Goal: Task Accomplishment & Management: Use online tool/utility

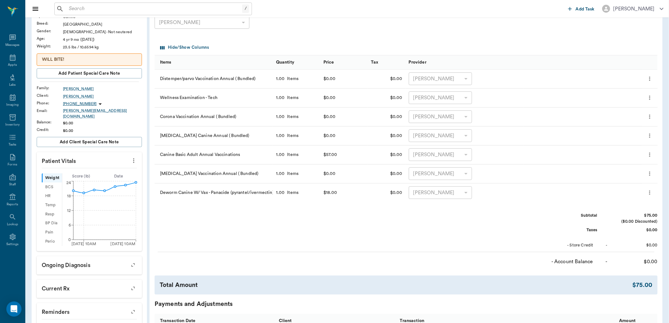
scroll to position [35, 0]
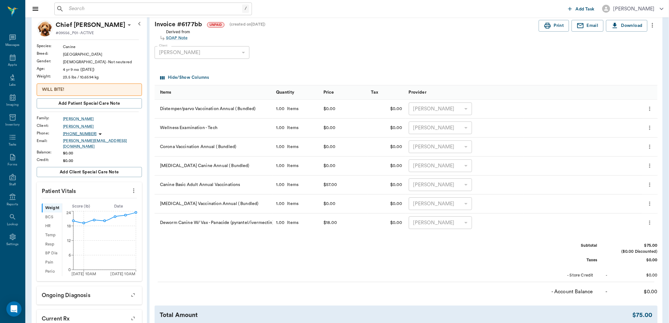
click at [138, 12] on input "text" at bounding box center [154, 8] width 176 height 9
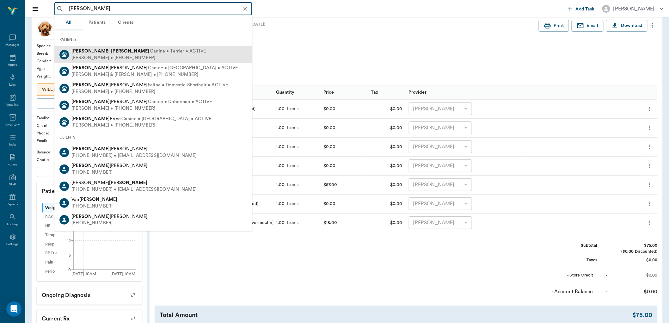
click at [150, 52] on span "Canine • Terrier • ACTIVE" at bounding box center [178, 51] width 56 height 7
type input "roxie nipper"
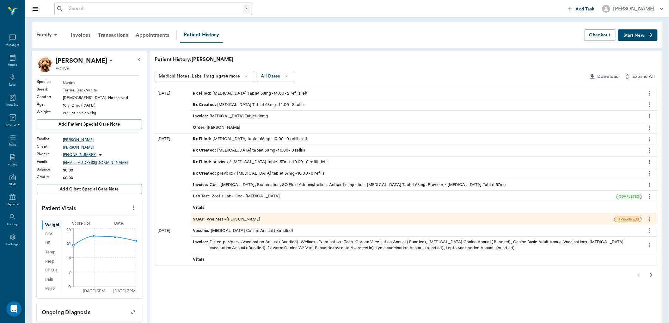
click at [269, 90] on div "Rx Filled : Enrofloxacin Tablet 68mg - 14.00 - 2 refills left" at bounding box center [250, 93] width 115 height 6
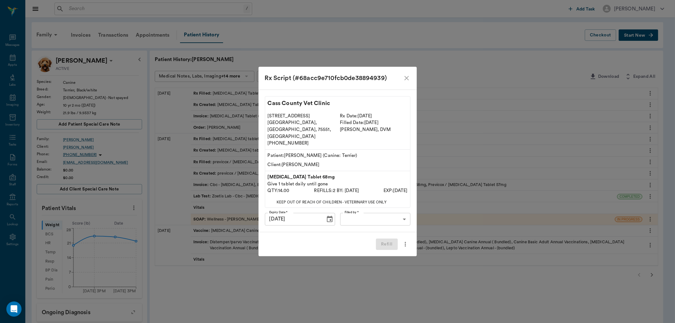
click at [359, 211] on body "/ ​ Add Task Dr. Bert Ellsworth Nectar Messages Appts Labs Imaging Inventory Ta…" at bounding box center [337, 259] width 675 height 518
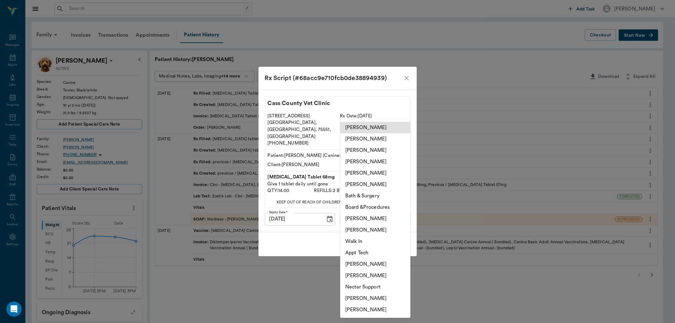
click at [359, 173] on li "Lorean Lingle" at bounding box center [375, 172] width 70 height 11
type input "63ec2ece52e12b0ba117cc90"
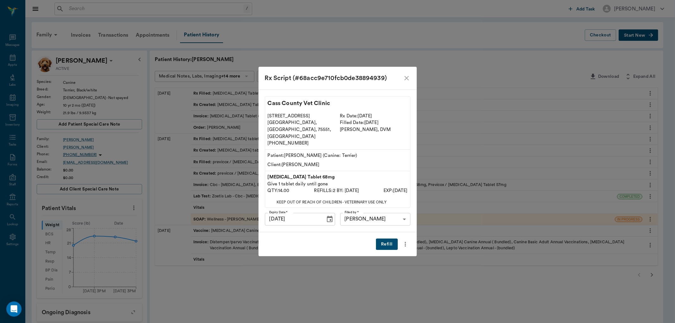
click at [386, 238] on button "Refill" at bounding box center [387, 244] width 22 height 12
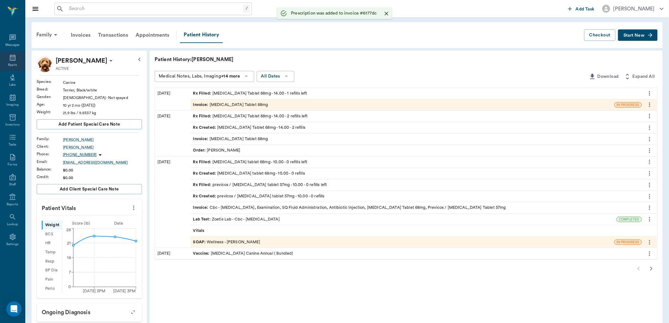
click at [11, 58] on icon at bounding box center [13, 58] width 8 height 8
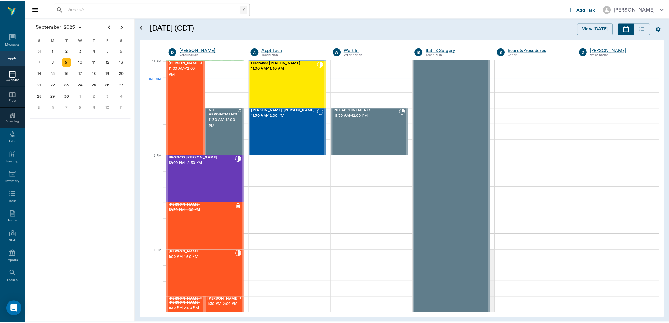
scroll to position [286, 0]
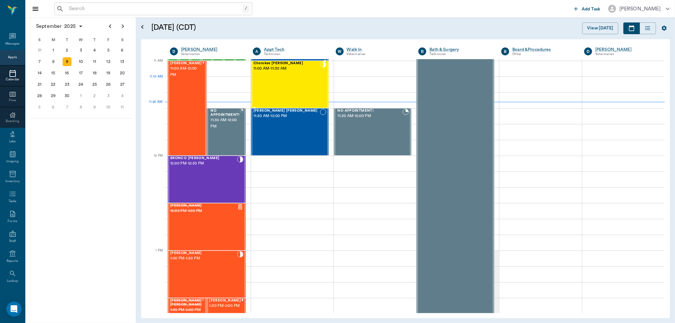
click at [290, 91] on div "Cherokee Farris 11:00 AM - 11:30 AM" at bounding box center [286, 84] width 66 height 46
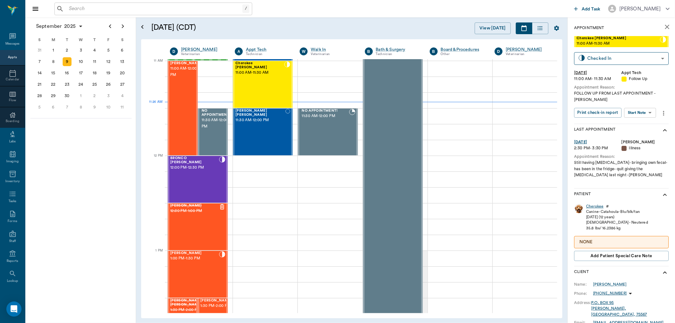
click at [594, 206] on div "Cherokee" at bounding box center [594, 206] width 17 height 5
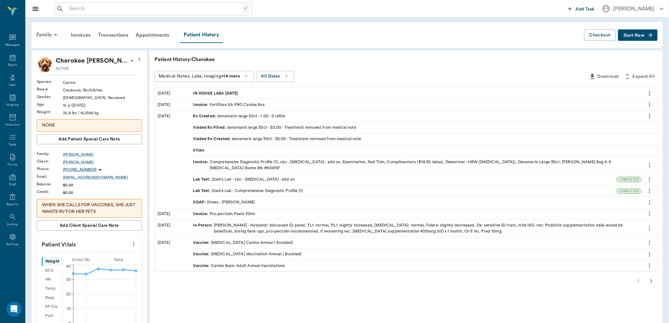
click at [243, 201] on div "SOAP : Illness - Dr. Kindall Jones" at bounding box center [224, 202] width 62 height 6
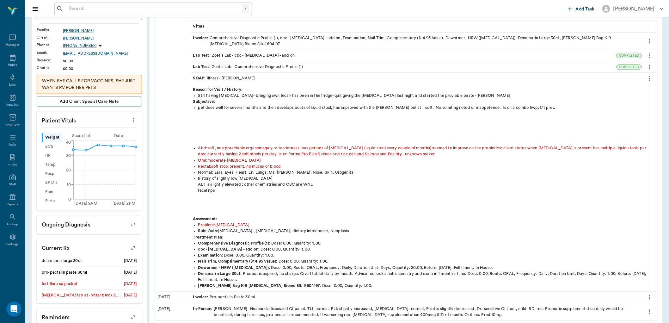
scroll to position [140, 0]
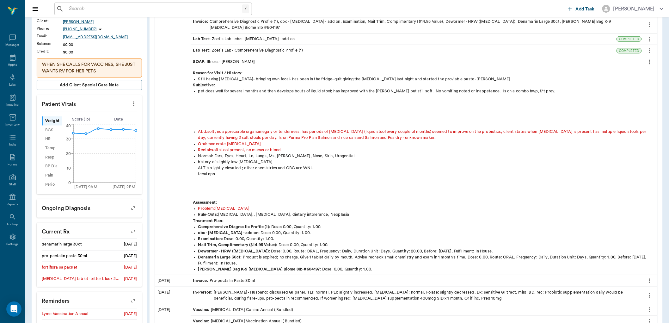
drag, startPoint x: 251, startPoint y: 196, endPoint x: 231, endPoint y: 183, distance: 23.2
click at [231, 183] on div "history of slightly low folic acid ALT is slightly elevated ; other chemistries…" at bounding box center [426, 179] width 457 height 40
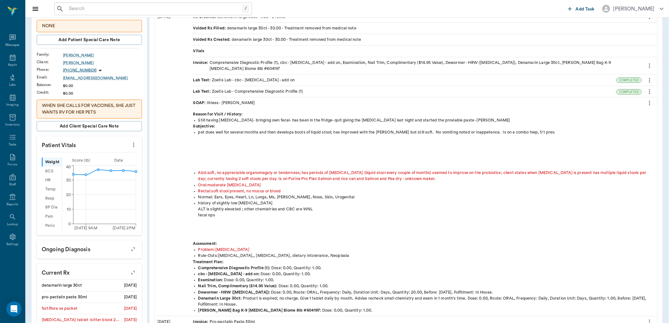
scroll to position [35, 0]
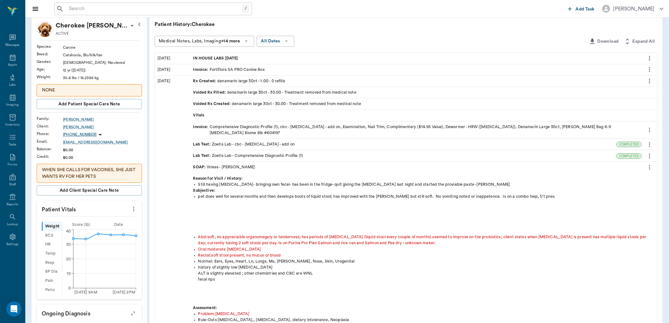
drag, startPoint x: 382, startPoint y: 180, endPoint x: 378, endPoint y: 184, distance: 5.8
drag, startPoint x: 378, startPoint y: 184, endPoint x: 338, endPoint y: 213, distance: 49.3
click at [337, 215] on div "pet does well for several months and then develops bouts of liquid stool; has i…" at bounding box center [426, 214] width 457 height 40
drag, startPoint x: 338, startPoint y: 209, endPoint x: 303, endPoint y: 221, distance: 37.3
click at [303, 221] on div "pet does well for several months and then develops bouts of liquid stool; has i…" at bounding box center [426, 214] width 457 height 40
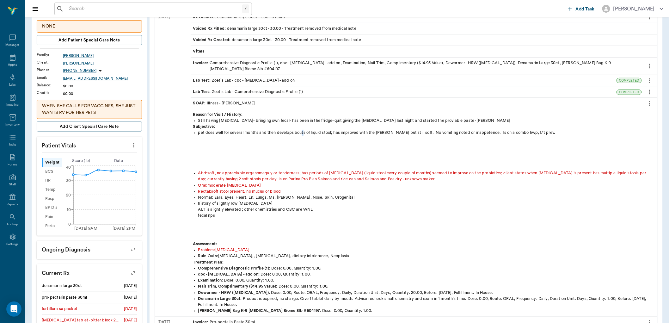
scroll to position [105, 0]
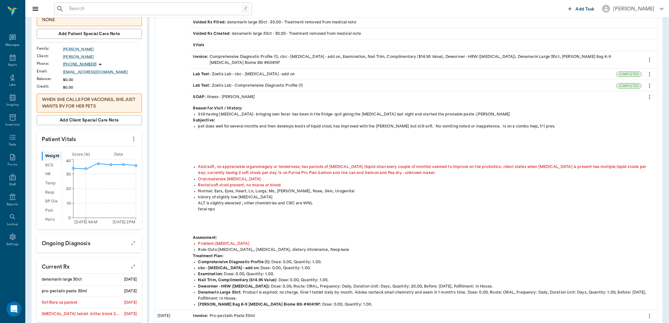
drag, startPoint x: 314, startPoint y: 202, endPoint x: 296, endPoint y: 217, distance: 23.6
click at [294, 221] on div "history of slightly low folic acid ALT is slightly elevated ; other chemistries…" at bounding box center [426, 214] width 457 height 40
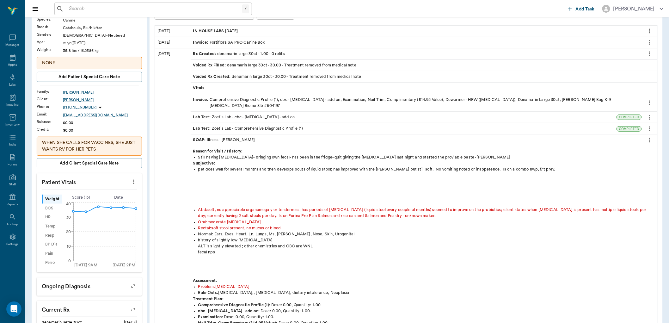
scroll to position [0, 0]
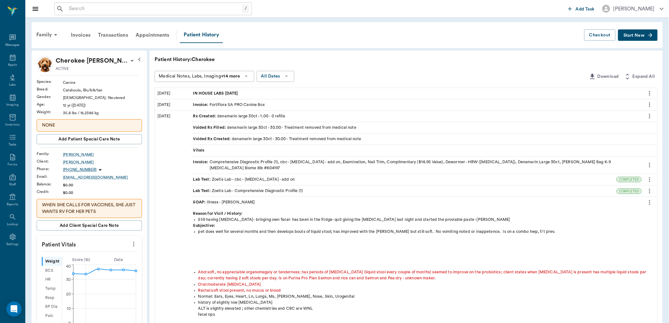
click at [205, 92] on span "IN HOUSE LABS 08.08.2025" at bounding box center [216, 93] width 46 height 6
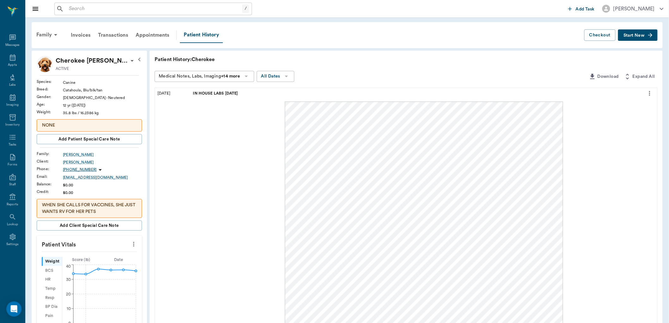
scroll to position [140, 0]
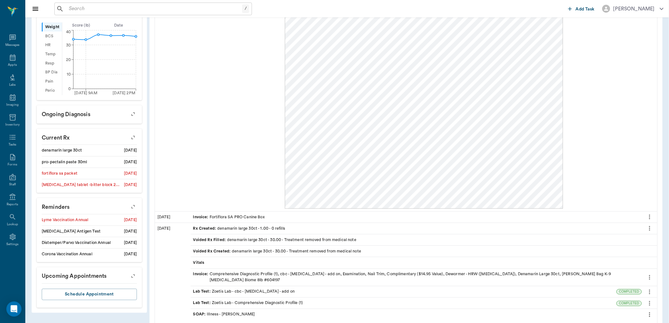
drag, startPoint x: 239, startPoint y: 267, endPoint x: 238, endPoint y: 255, distance: 11.8
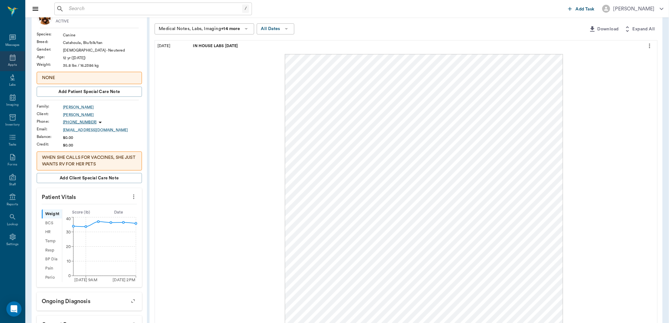
click at [11, 56] on icon at bounding box center [13, 58] width 8 height 8
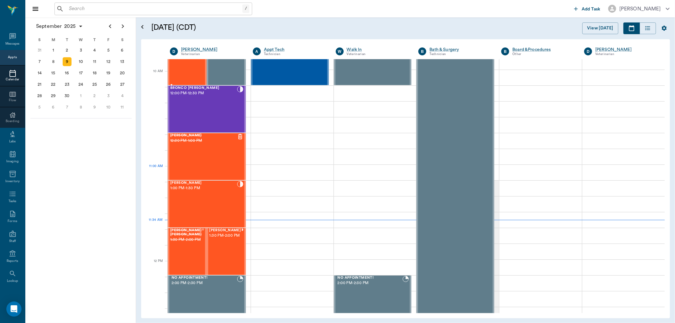
scroll to position [180, 0]
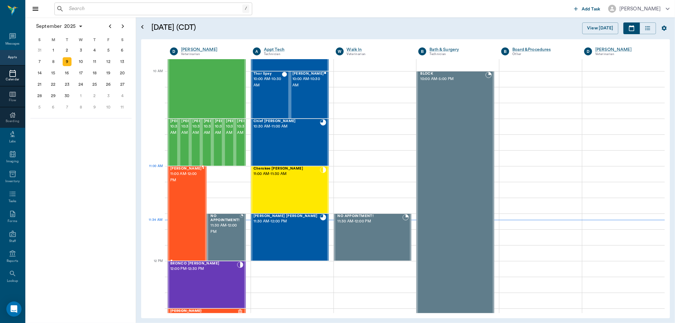
click at [180, 191] on div "twinkie Robinson 11:00 AM - 12:00 PM" at bounding box center [186, 214] width 32 height 94
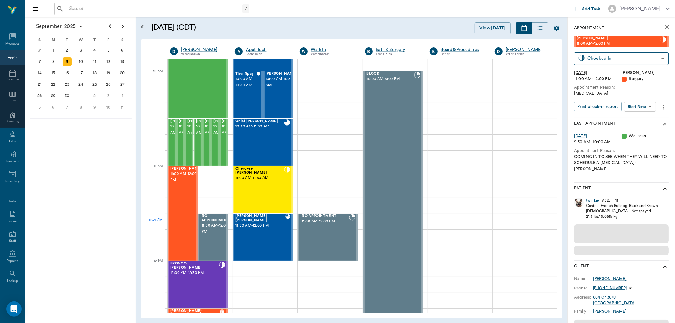
click at [596, 198] on div "twinkie" at bounding box center [592, 200] width 13 height 5
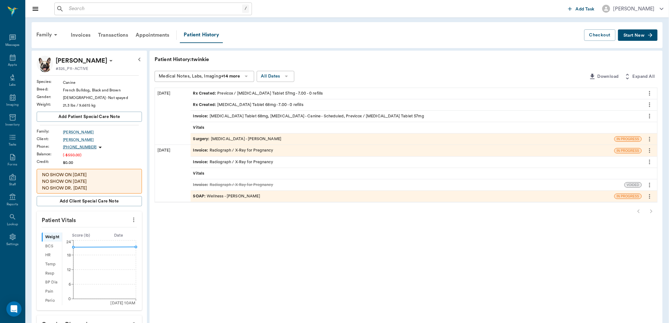
click at [214, 103] on span "Rx Created :" at bounding box center [205, 105] width 24 height 6
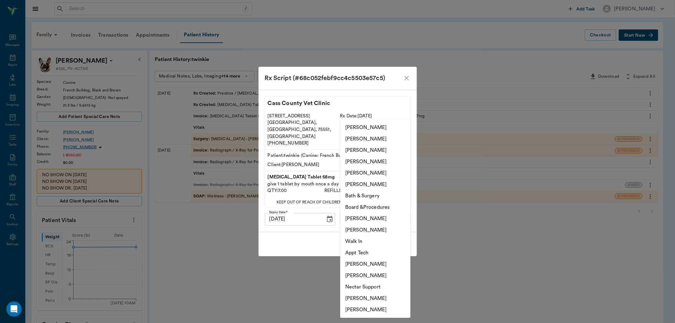
click at [362, 217] on body "/ ​ Add Task Dr. Bert Ellsworth Nectar Messages Appts Labs Imaging Inventory Ta…" at bounding box center [337, 230] width 675 height 461
click at [351, 150] on li "Julie Dickerson" at bounding box center [375, 150] width 70 height 11
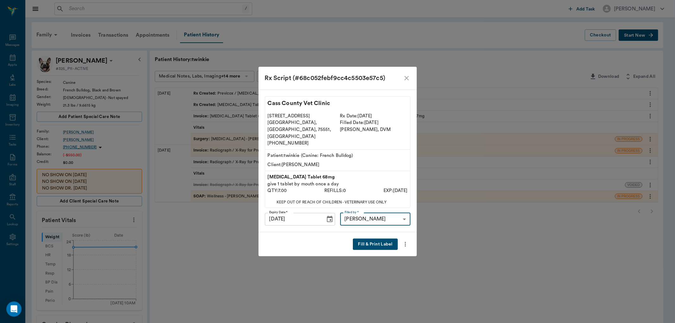
click at [369, 239] on li "Appt Tech" at bounding box center [375, 238] width 53 height 6
type input "63ec2f075fda476ae8351a4c"
click at [374, 238] on button "Fill & Print Label" at bounding box center [375, 244] width 45 height 12
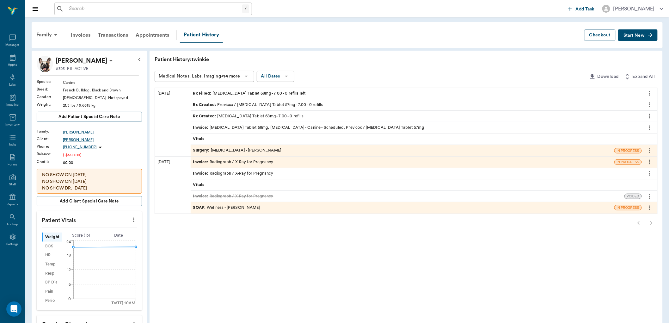
click at [211, 104] on span "Rx Created :" at bounding box center [205, 105] width 24 height 6
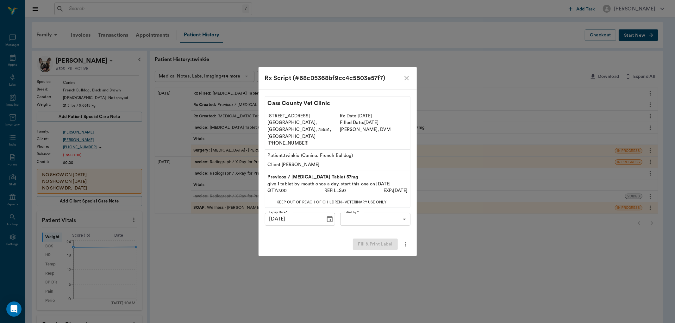
click at [370, 209] on body "/ ​ Add Task Dr. Bert Ellsworth Nectar Messages Appts Labs Imaging Inventory Ta…" at bounding box center [337, 230] width 675 height 461
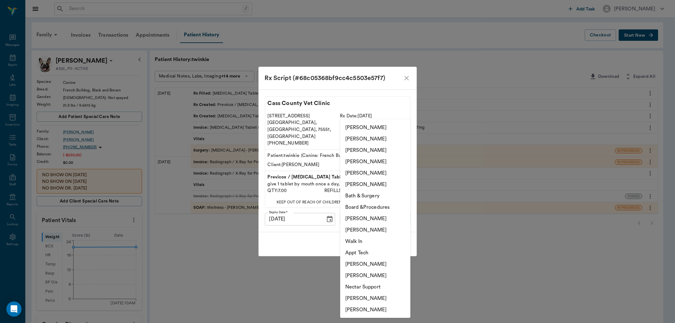
click at [356, 147] on li "Julie Dickerson" at bounding box center [375, 150] width 70 height 11
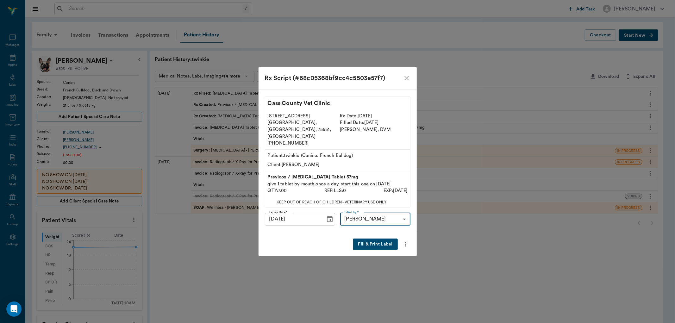
click at [387, 235] on li "Appt Tech" at bounding box center [375, 238] width 53 height 6
click at [383, 214] on body "/ ​ Add Task Dr. Bert Ellsworth Nectar Messages Appts Labs Imaging Inventory Ta…" at bounding box center [337, 230] width 675 height 461
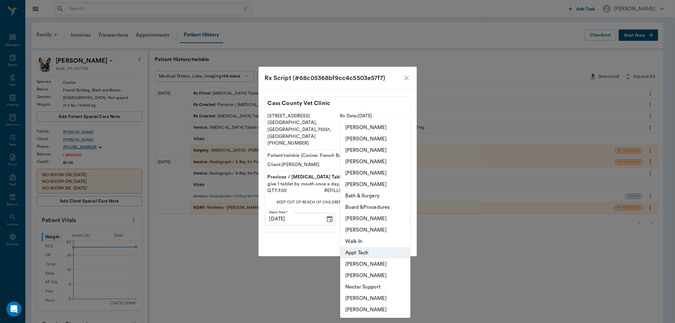
click at [360, 148] on li "Julie Dickerson" at bounding box center [375, 150] width 70 height 11
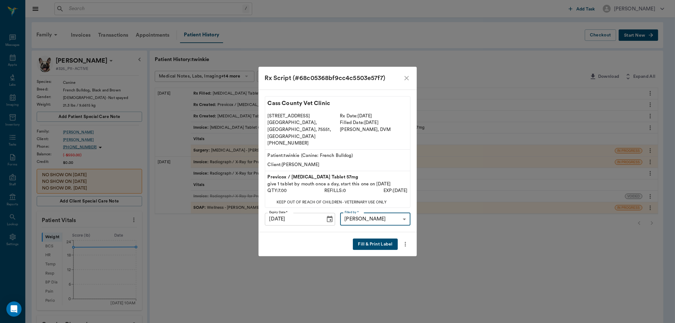
click at [372, 237] on li "Appt Tech" at bounding box center [375, 238] width 53 height 6
click at [393, 209] on body "/ ​ Add Task Dr. Bert Ellsworth Nectar Messages Appts Labs Imaging Inventory Ta…" at bounding box center [337, 230] width 675 height 461
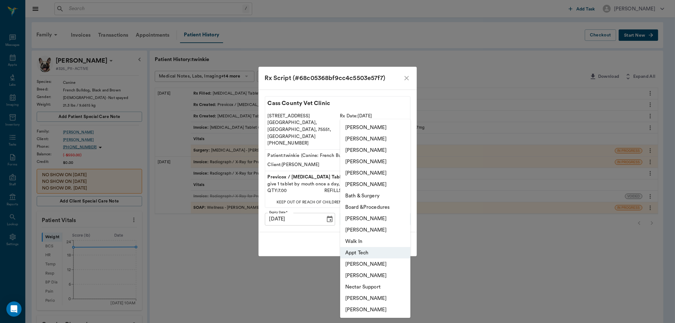
click at [358, 149] on li "Julie Dickerson" at bounding box center [375, 150] width 70 height 11
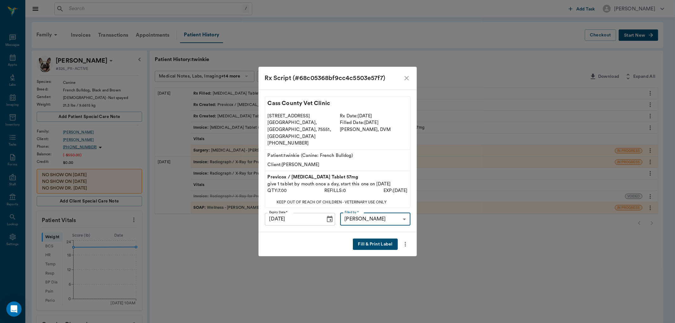
type input "63ec2e7e52e12b0ba117b124"
click at [373, 238] on button "Fill & Print Label" at bounding box center [375, 244] width 45 height 12
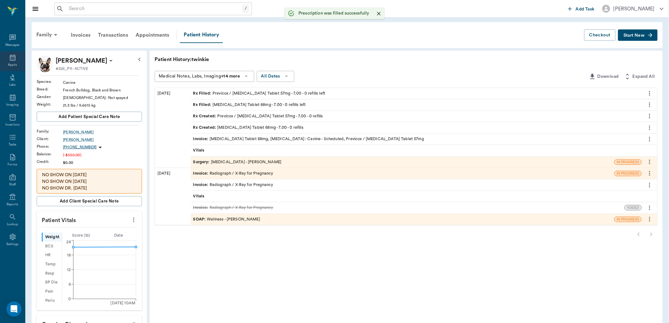
click at [17, 59] on div "Appts" at bounding box center [12, 61] width 25 height 20
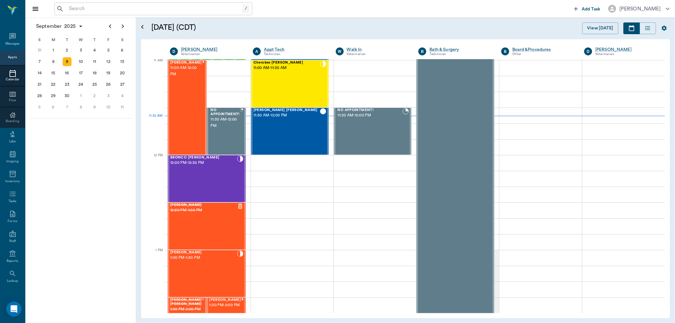
scroll to position [286, 0]
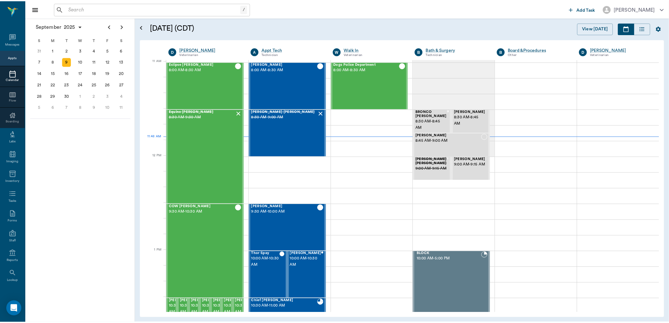
scroll to position [286, 0]
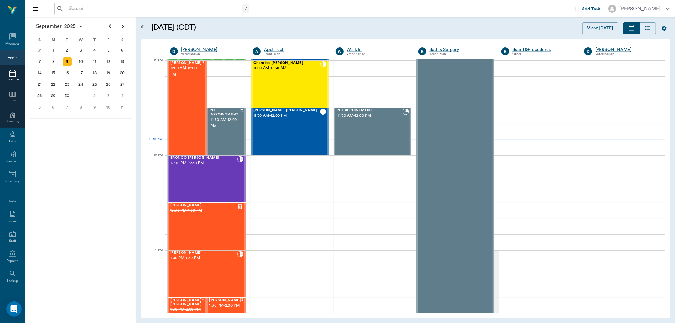
click at [70, 11] on input "text" at bounding box center [154, 8] width 176 height 9
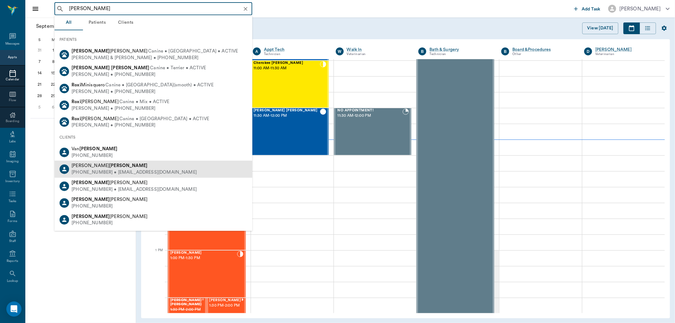
click at [116, 172] on div "[PHONE_NUMBER] • [EMAIL_ADDRESS][DOMAIN_NAME]" at bounding box center [133, 172] width 125 height 7
type input "[PERSON_NAME]"
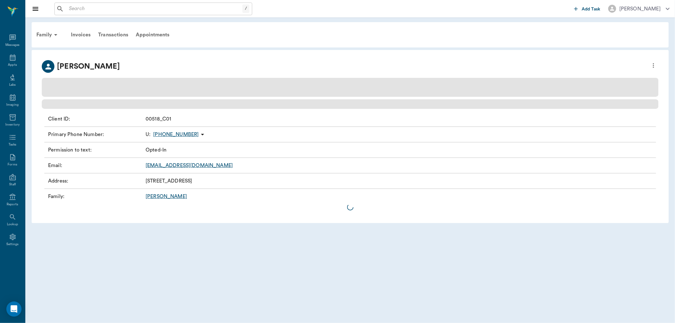
click at [157, 197] on link "[PERSON_NAME]" at bounding box center [165, 196] width 41 height 5
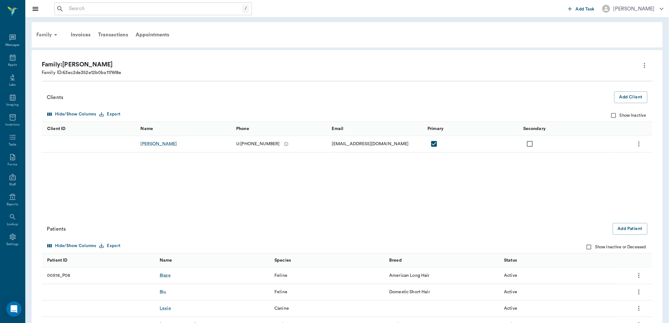
click at [46, 33] on div "Family" at bounding box center [48, 34] width 31 height 15
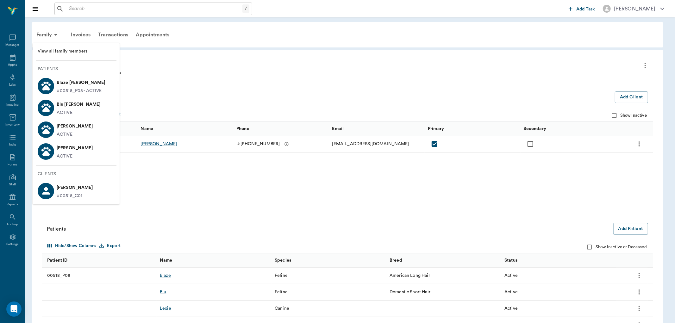
click at [60, 152] on p "[PERSON_NAME]" at bounding box center [75, 148] width 36 height 10
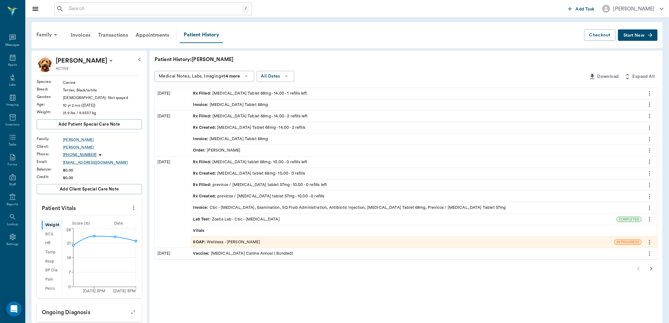
click at [81, 9] on input "text" at bounding box center [154, 8] width 176 height 9
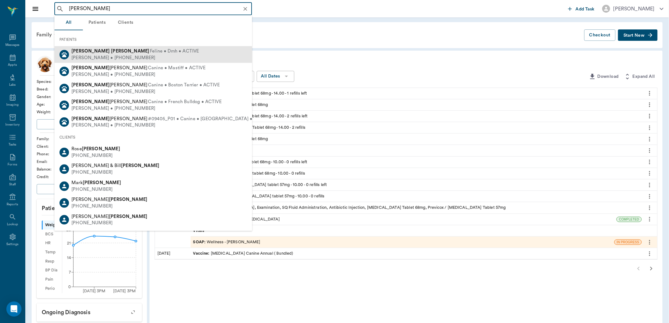
click at [150, 52] on span "Feline • Dmh • ACTIVE" at bounding box center [174, 51] width 49 height 7
type input "[PERSON_NAME]"
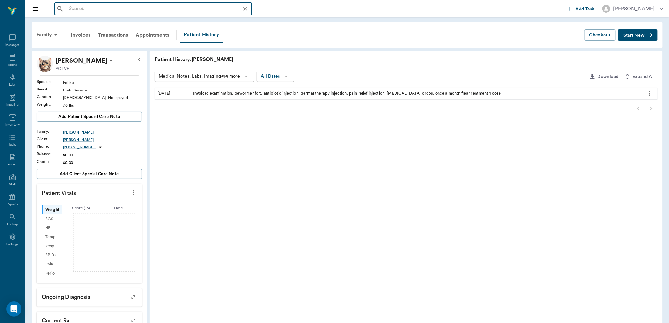
click at [96, 12] on input "text" at bounding box center [158, 8] width 184 height 9
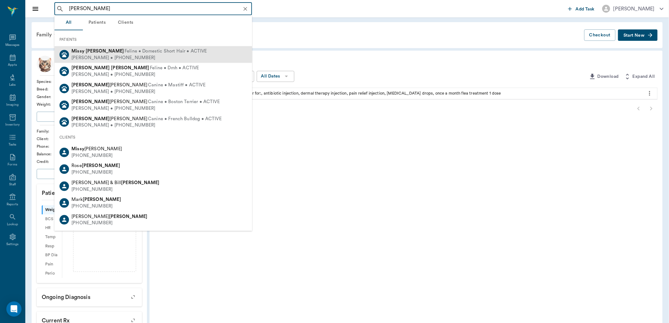
click at [125, 53] on span "Feline • Domestic Short Hair • ACTIVE" at bounding box center [166, 51] width 83 height 7
type input "missy tyson"
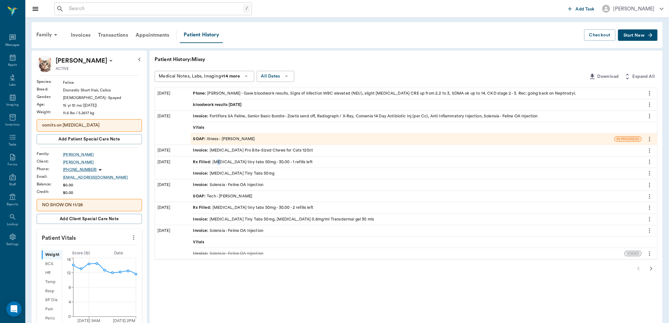
click at [218, 161] on div "Rx Filled : gabapentin tiny tabs 50mg - 30.00 - 1 refills left" at bounding box center [253, 162] width 120 height 6
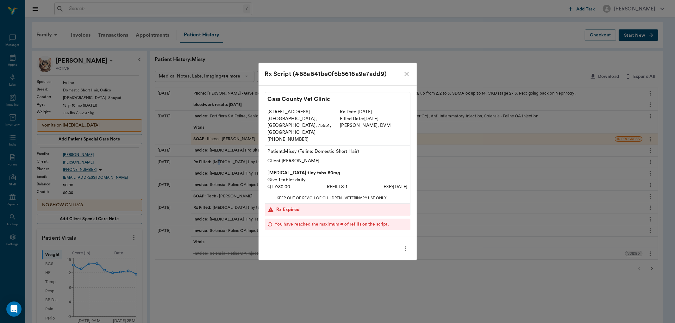
click at [406, 76] on icon "close" at bounding box center [406, 74] width 4 height 4
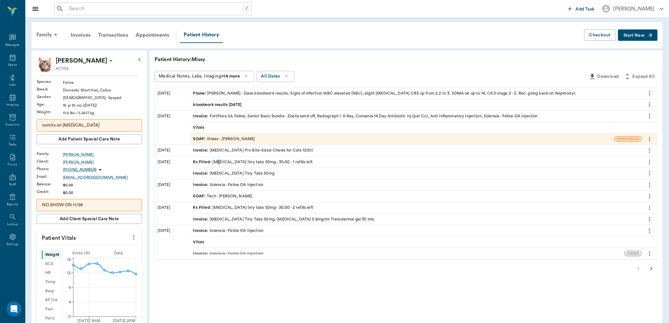
click at [637, 35] on span "Start New" at bounding box center [634, 35] width 21 height 0
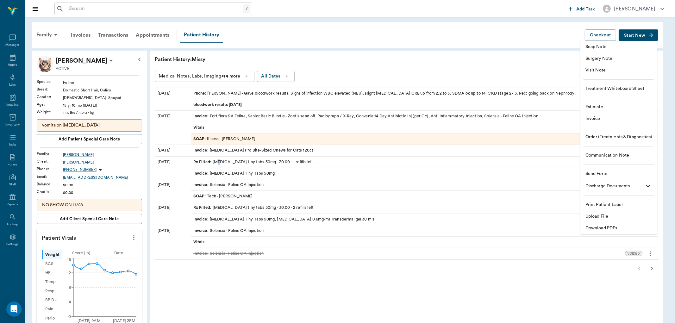
click at [610, 70] on span "Visit Note" at bounding box center [618, 70] width 66 height 7
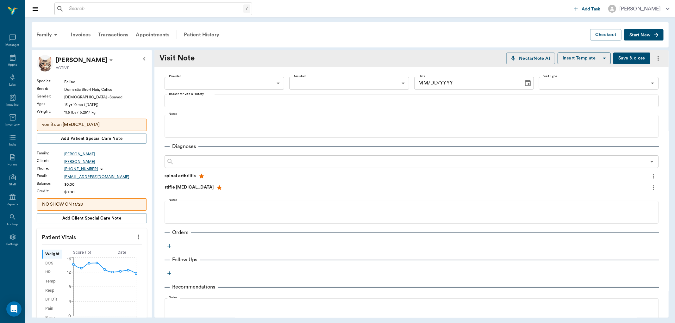
type input "09/09/2025"
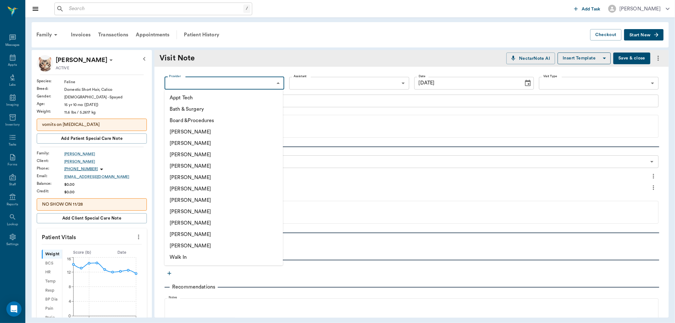
click at [220, 83] on body "/ ​ Add Task Dr. Bert Ellsworth Nectar Messages Appts Labs Imaging Inventory Ta…" at bounding box center [337, 161] width 675 height 323
click at [185, 209] on li "Julie Dickerson" at bounding box center [223, 211] width 118 height 11
type input "63ec2e7e52e12b0ba117b124"
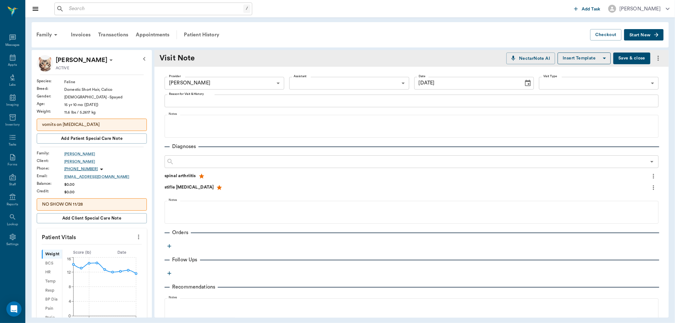
click at [194, 95] on label "Reason for Visit & History" at bounding box center [186, 94] width 35 height 4
click at [194, 97] on textarea "Reason for Visit & History" at bounding box center [411, 100] width 485 height 7
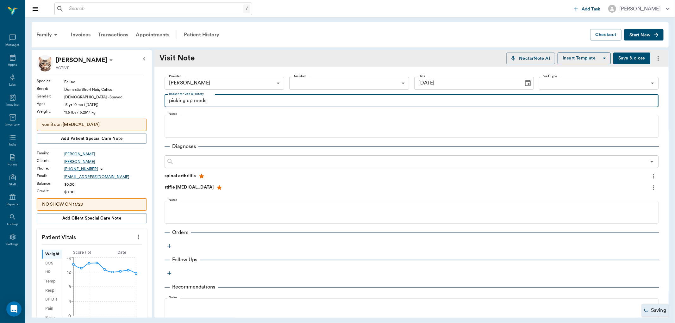
type textarea "picking up meds"
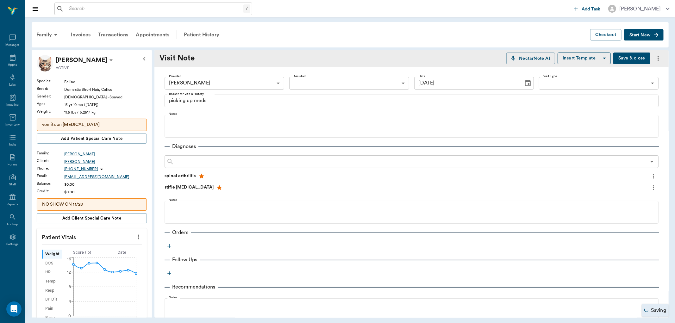
click at [169, 248] on icon "button" at bounding box center [169, 246] width 6 height 6
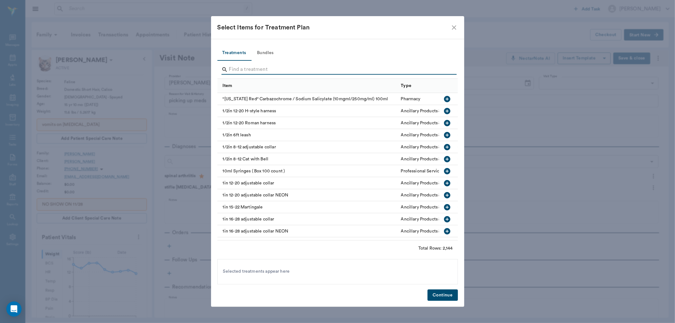
click at [235, 68] on input "Search" at bounding box center [338, 70] width 218 height 10
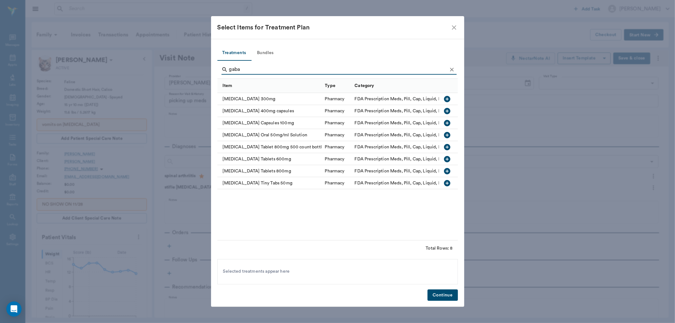
type input "gaba"
click at [445, 181] on icon "button" at bounding box center [447, 183] width 6 height 6
click at [450, 293] on button "Continue" at bounding box center [442, 295] width 30 height 12
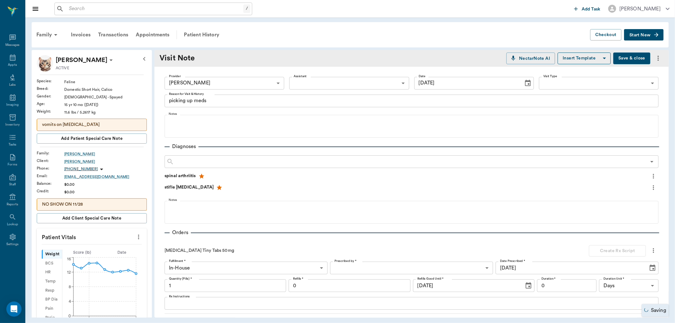
click at [375, 265] on body "/ ​ Add Task Dr. Bert Ellsworth Nectar Messages Appts Labs Imaging Inventory Ta…" at bounding box center [337, 161] width 675 height 323
click at [369, 271] on li "[PERSON_NAME]" at bounding box center [408, 275] width 161 height 11
type input "63ec2f075fda476ae8351a4d"
click at [189, 283] on input "1" at bounding box center [224, 285] width 121 height 13
type input "30"
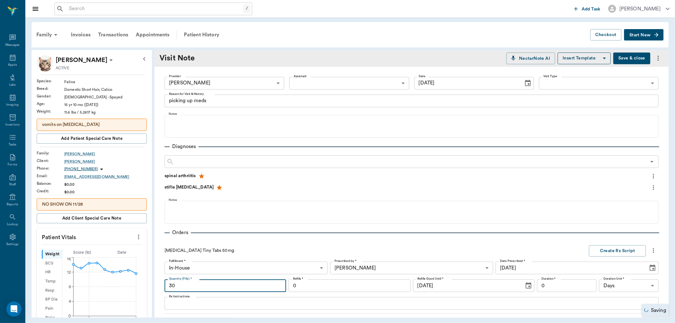
click at [558, 285] on input "0" at bounding box center [566, 285] width 59 height 13
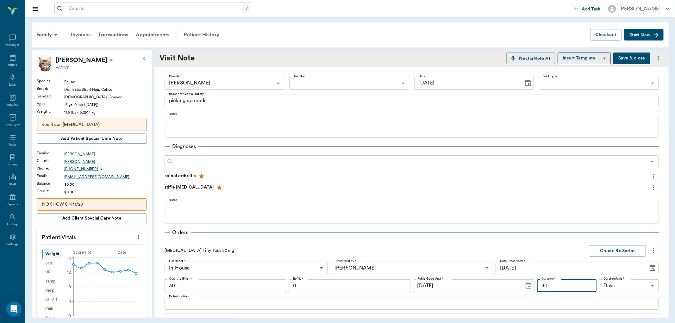
type input "30"
drag, startPoint x: 182, startPoint y: 300, endPoint x: 188, endPoint y: 290, distance: 11.6
click at [183, 298] on div "Rx Instructions x Rx Instructions" at bounding box center [411, 303] width 494 height 13
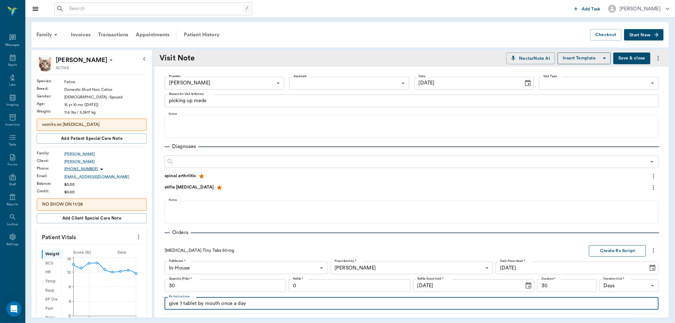
type textarea "give 1 tablet by mouth once a day"
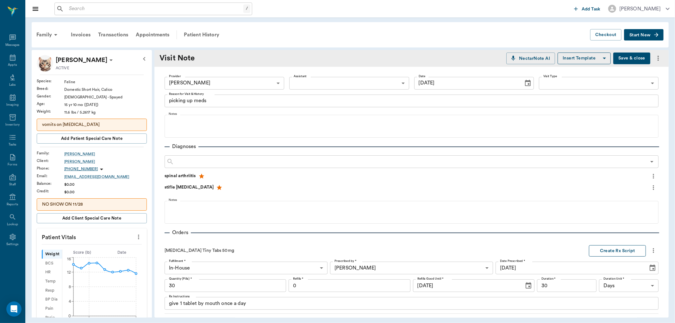
click at [604, 250] on button "Create Rx Script" at bounding box center [616, 251] width 57 height 12
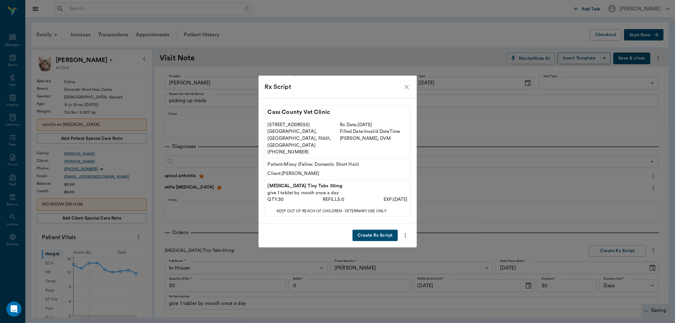
click at [393, 230] on button "Create Rx Script" at bounding box center [374, 236] width 45 height 12
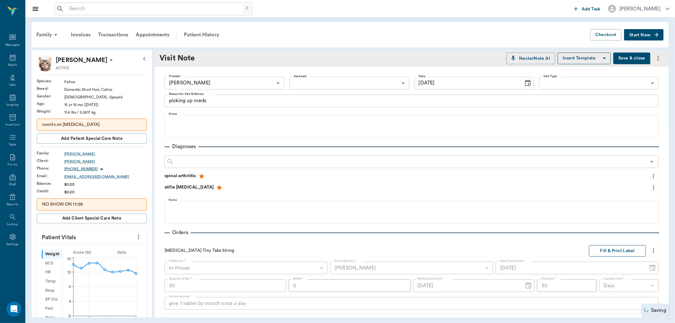
click at [626, 250] on button "Fill & Print Label" at bounding box center [616, 251] width 57 height 12
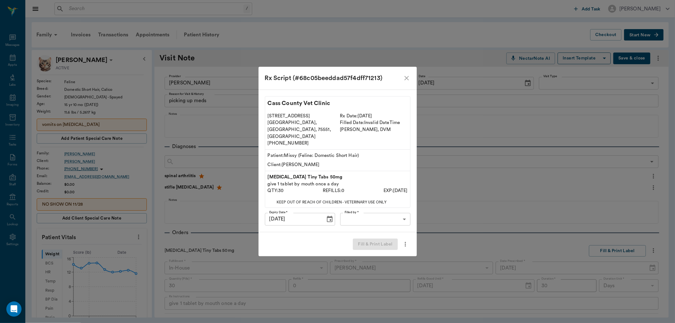
click at [370, 212] on body "/ ​ Add Task Dr. Bert Ellsworth Nectar Messages Appts Labs Imaging Inventory Ta…" at bounding box center [337, 161] width 675 height 323
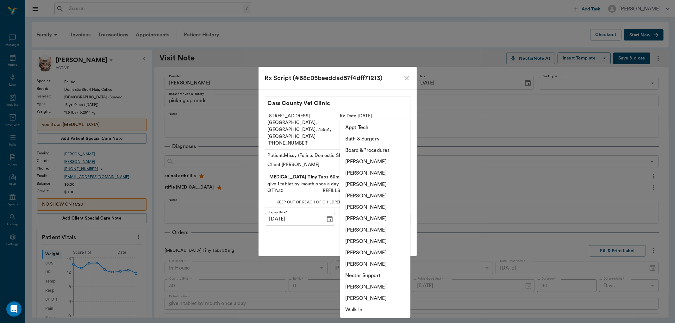
click at [369, 242] on li "Julie Dickerson" at bounding box center [375, 241] width 70 height 11
type input "63ec2e7e52e12b0ba117b124"
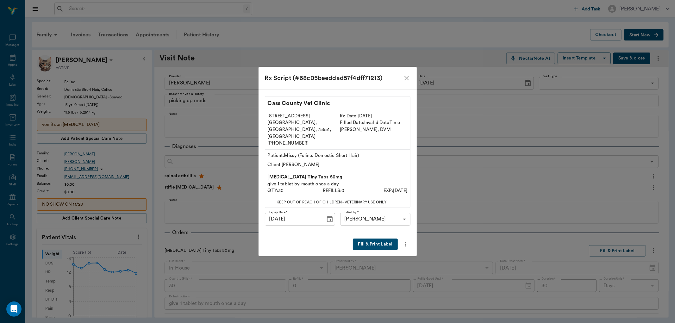
click at [383, 238] on button "Fill & Print Label" at bounding box center [375, 244] width 45 height 12
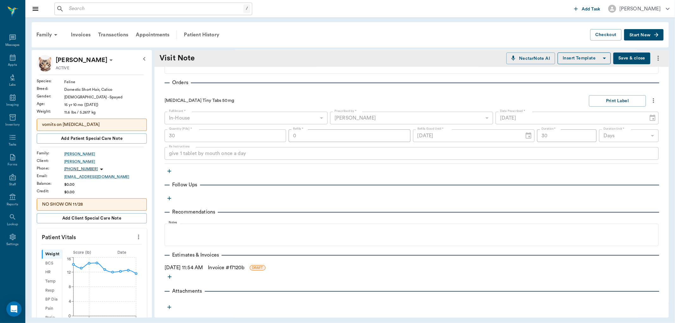
scroll to position [154, 0]
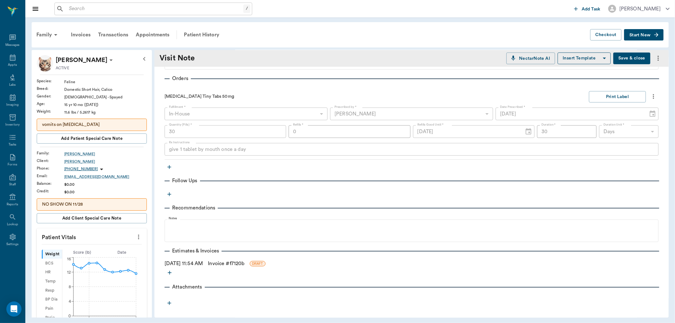
drag, startPoint x: 223, startPoint y: 263, endPoint x: 225, endPoint y: 260, distance: 3.3
click at [223, 263] on link "Invoice # f7120b" at bounding box center [226, 264] width 36 height 8
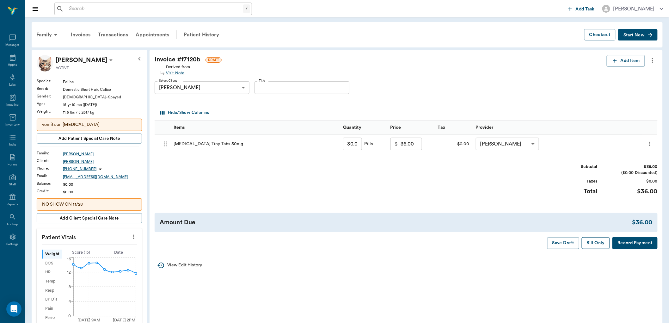
click at [597, 243] on button "Bill Only" at bounding box center [596, 243] width 28 height 12
click at [14, 55] on icon at bounding box center [13, 57] width 6 height 6
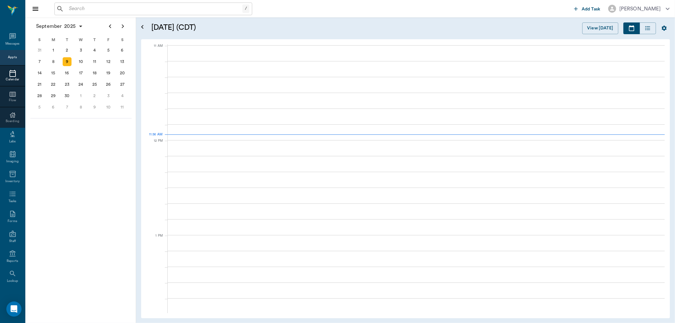
scroll to position [285, 0]
